Goal: Navigation & Orientation: Find specific page/section

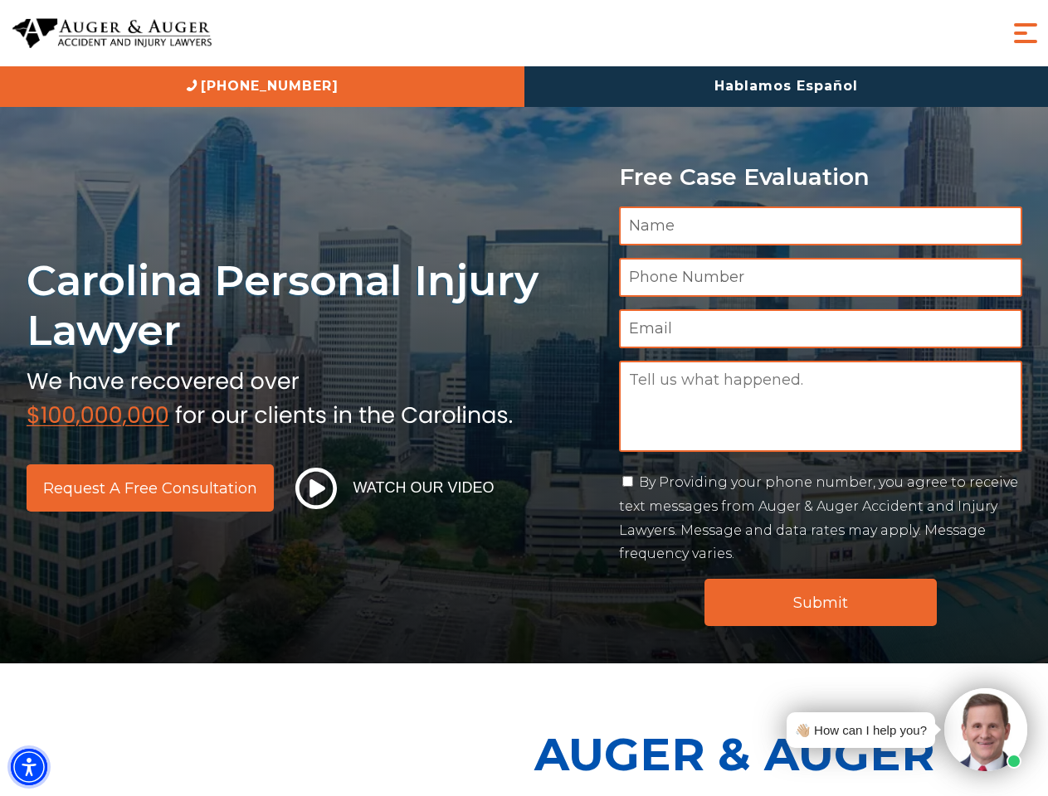
click at [29, 767] on img "Accessibility Menu" at bounding box center [29, 767] width 36 height 36
